Goal: Go to known website: Access a specific website the user already knows

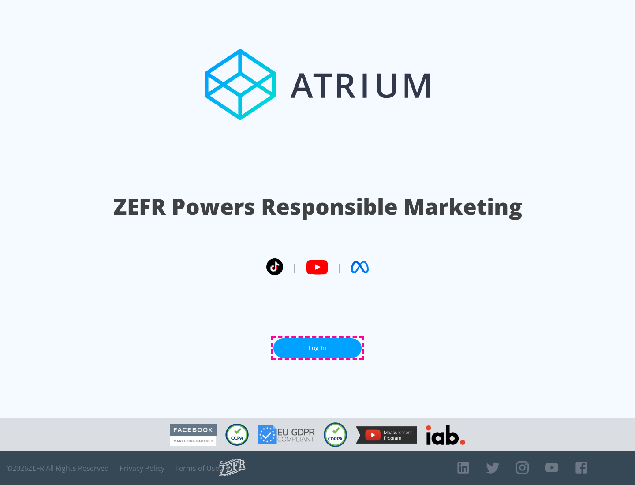
click at [318, 348] on link "Log In" at bounding box center [317, 348] width 88 height 20
